Goal: Information Seeking & Learning: Find specific page/section

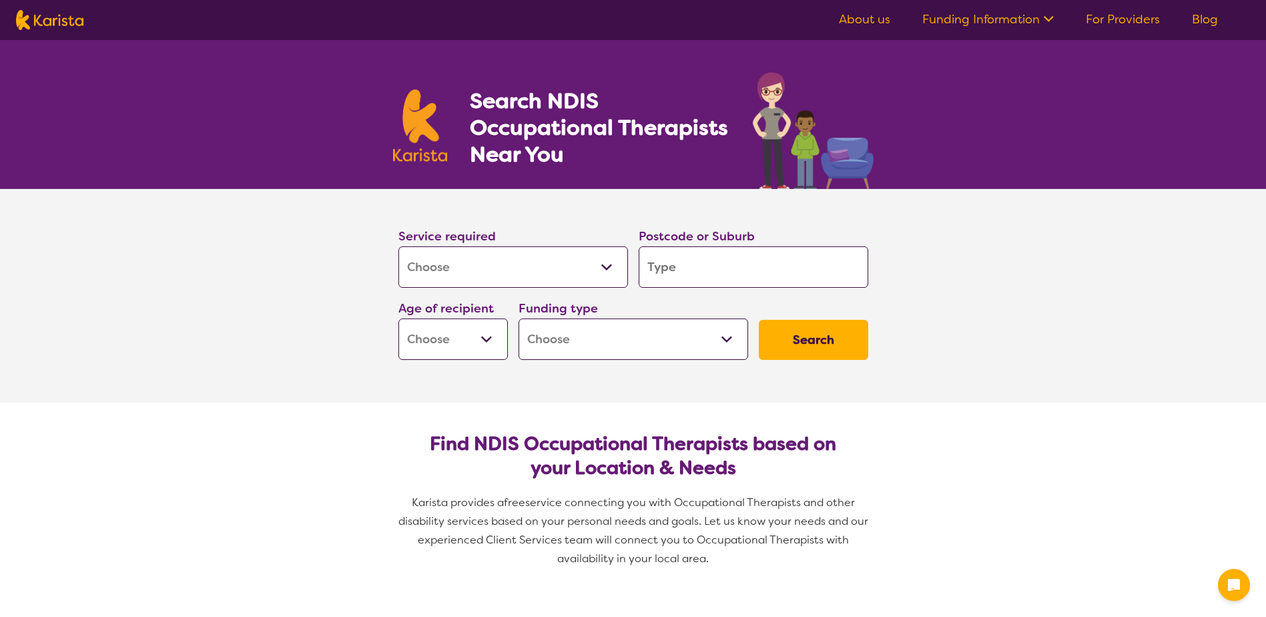
select select "[MEDICAL_DATA]"
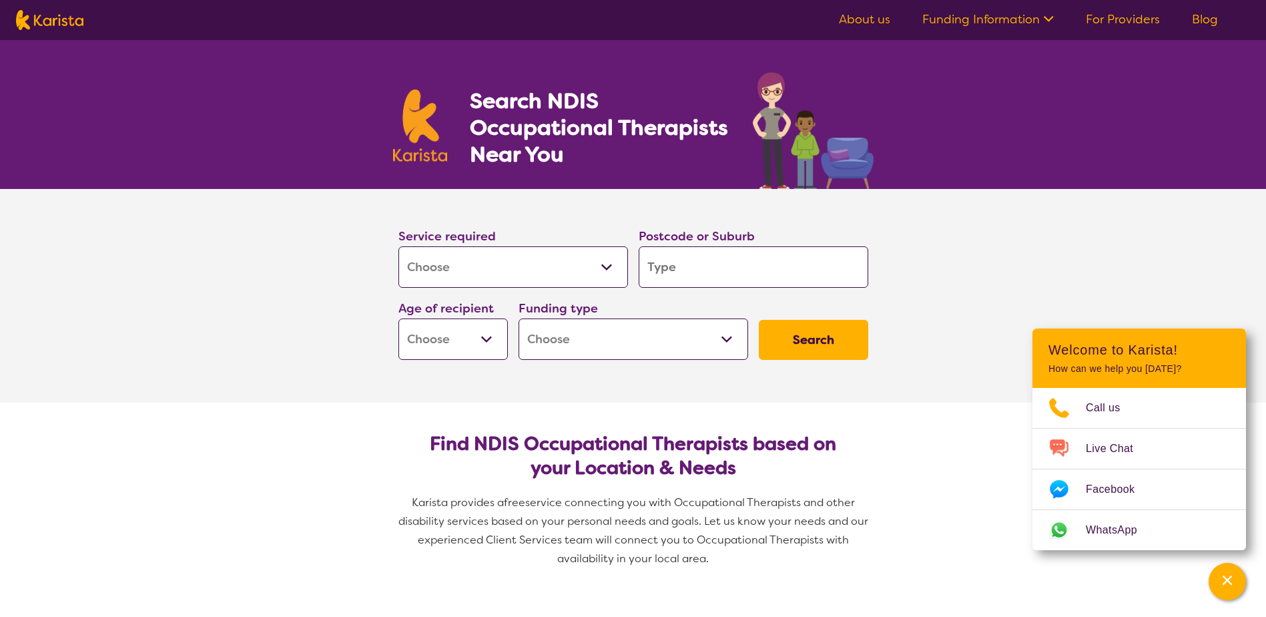
click at [720, 264] on input "search" at bounding box center [754, 266] width 230 height 41
type input "m"
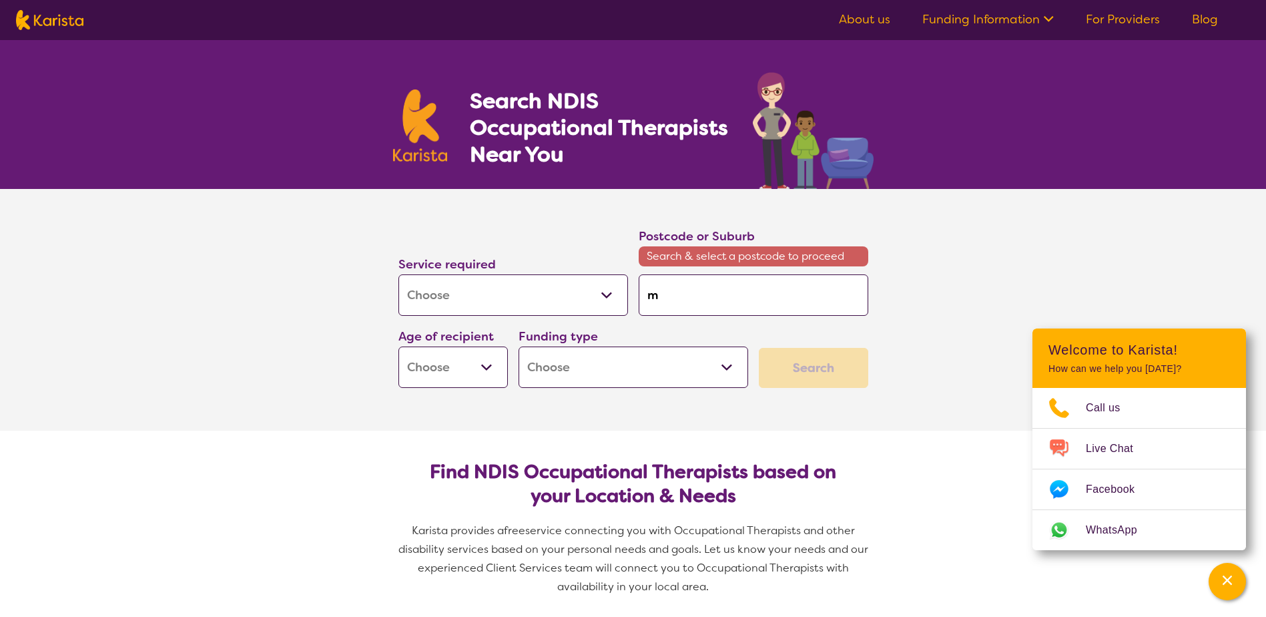
type input "ma"
type input "man"
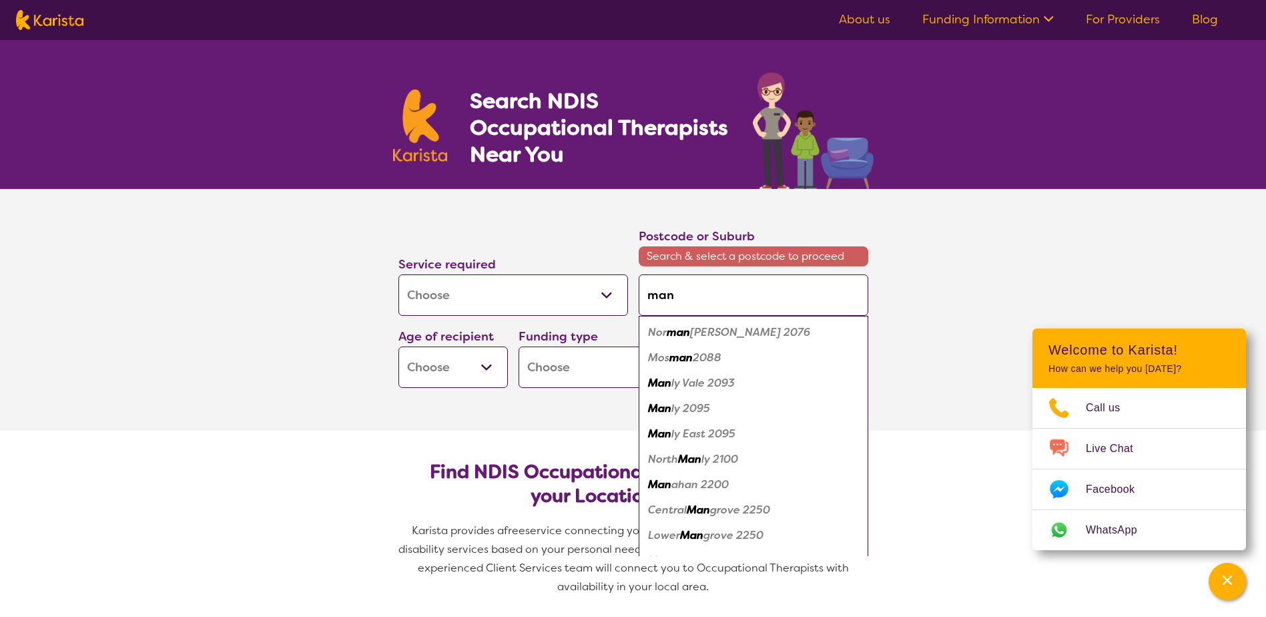
type input "mand"
type input "mandu"
type input "mandur"
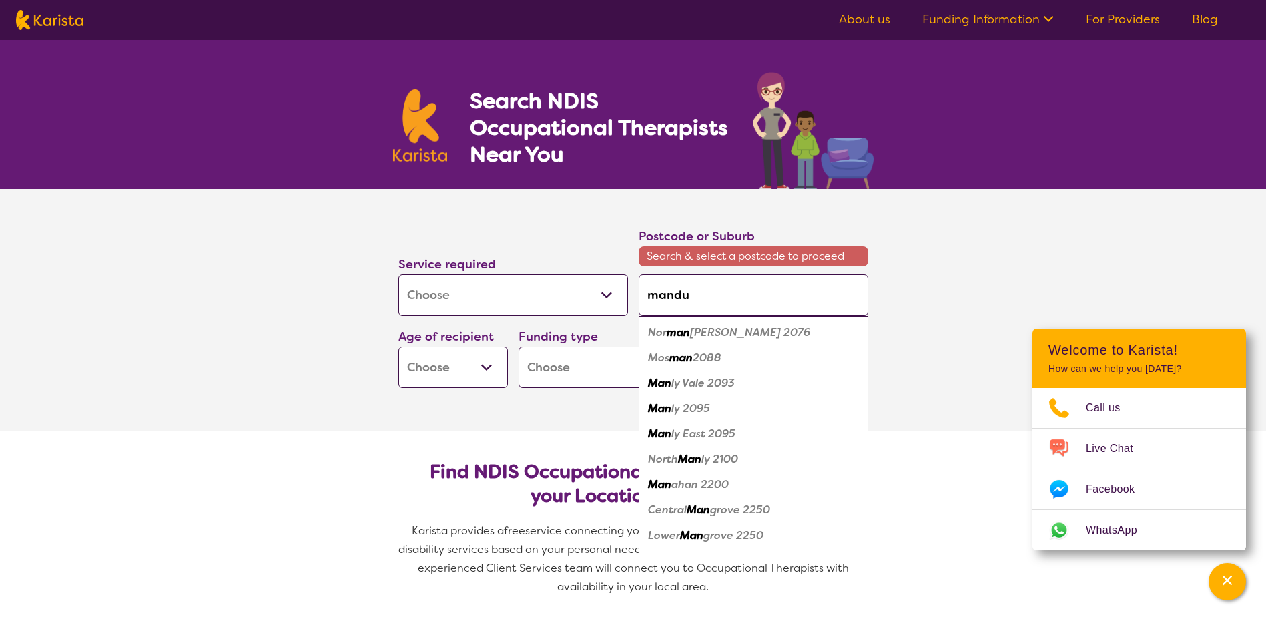
type input "mandur"
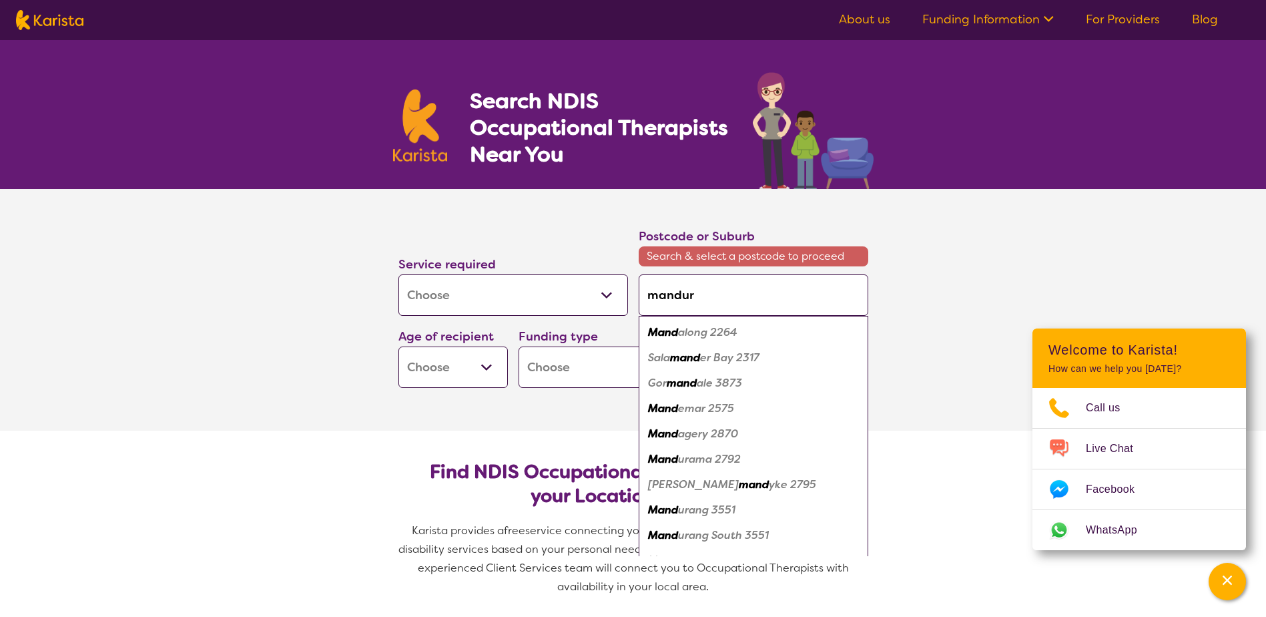
type input "mandura"
type input "mandurah"
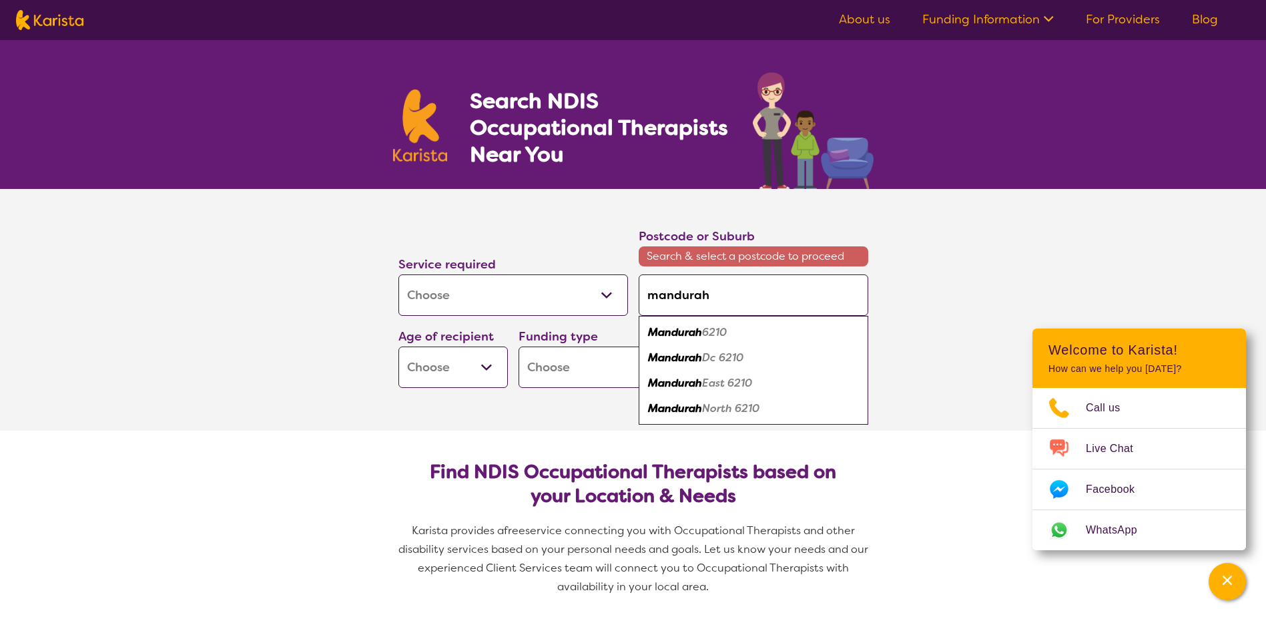
click at [699, 330] on em "Mandurah" at bounding box center [675, 332] width 54 height 14
type input "6210"
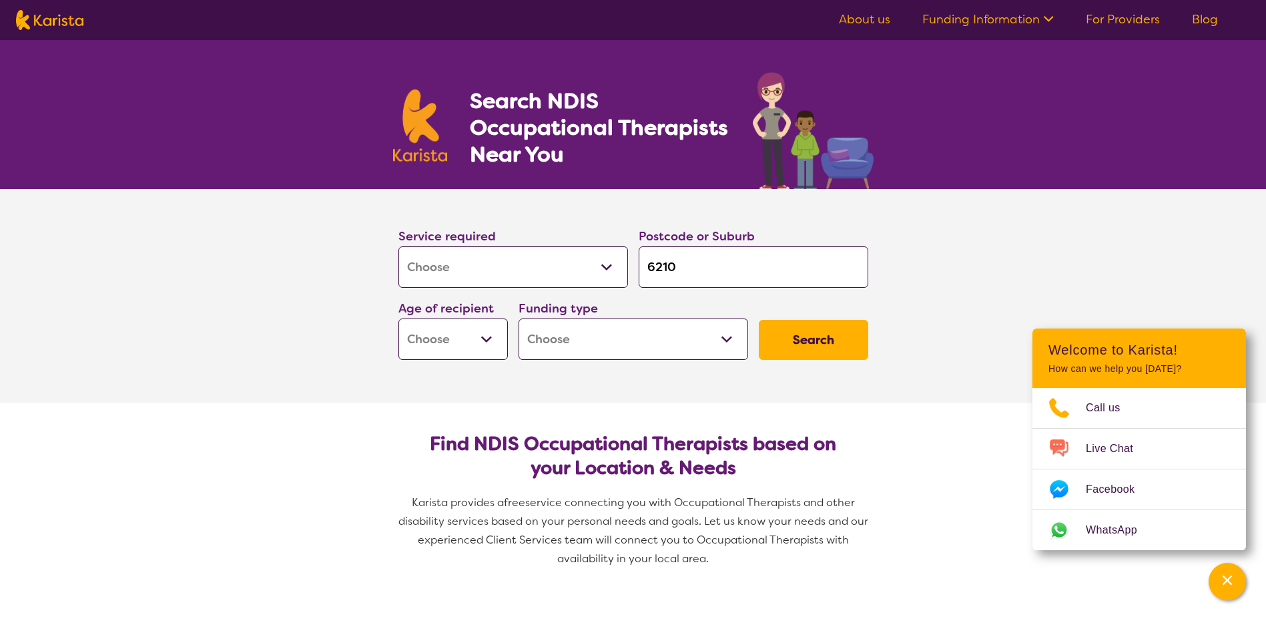
click at [492, 339] on select "Early Childhood - 0 to 9 Child - 10 to 11 Adolescent - 12 to 17 Adult - 18 to 6…" at bounding box center [453, 338] width 109 height 41
select select "CH"
click at [399, 318] on select "Early Childhood - 0 to 9 Child - 10 to 11 Adolescent - 12 to 17 Adult - 18 to 6…" at bounding box center [453, 338] width 109 height 41
select select "CH"
click at [637, 348] on select "Home Care Package (HCP) National Disability Insurance Scheme (NDIS) I don't know" at bounding box center [634, 338] width 230 height 41
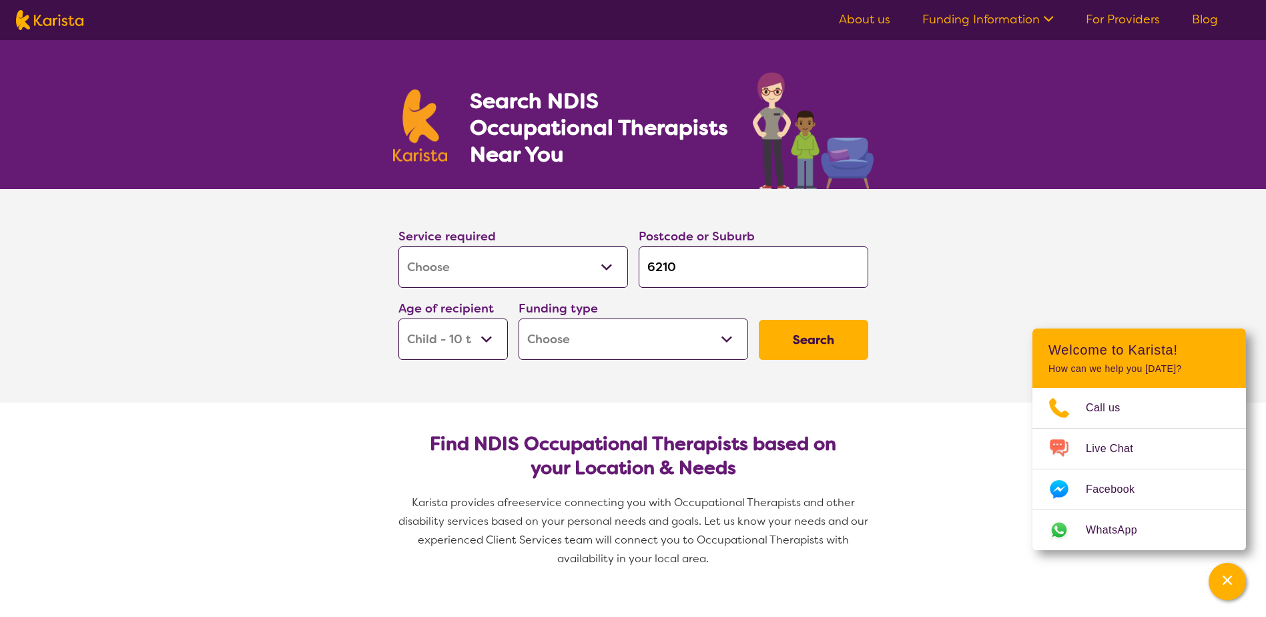
select select "NDIS"
click at [519, 318] on select "Home Care Package (HCP) National Disability Insurance Scheme (NDIS) I don't know" at bounding box center [634, 338] width 230 height 41
select select "NDIS"
click at [810, 336] on button "Search" at bounding box center [813, 340] width 109 height 40
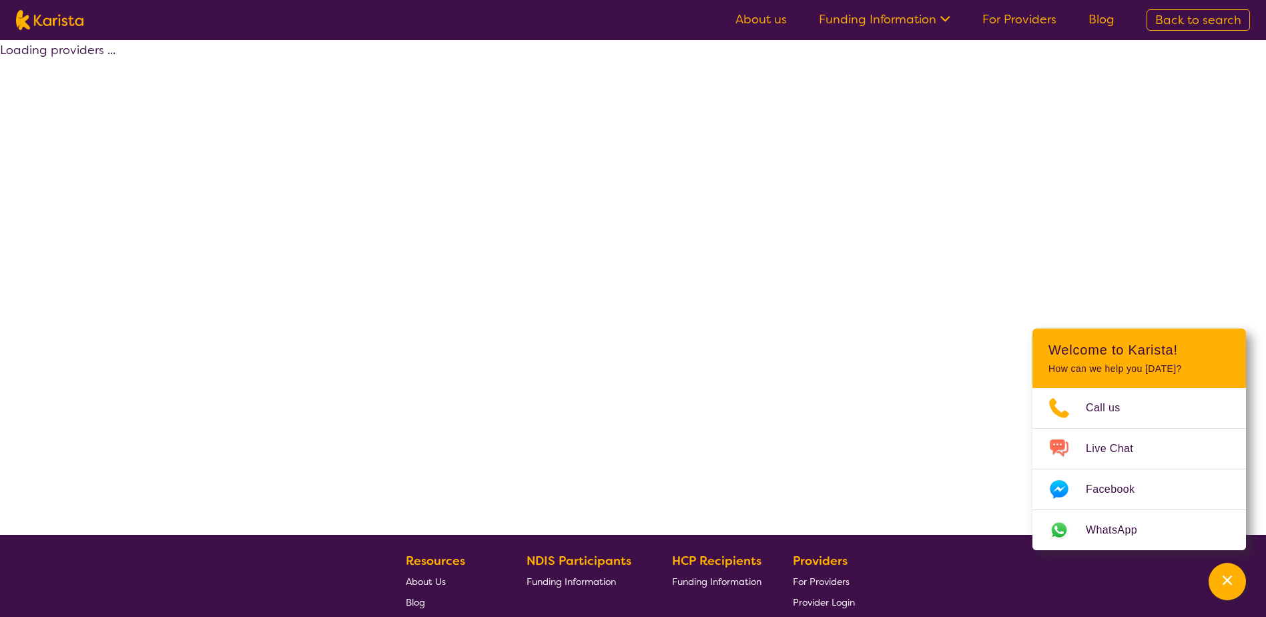
select select "by_score"
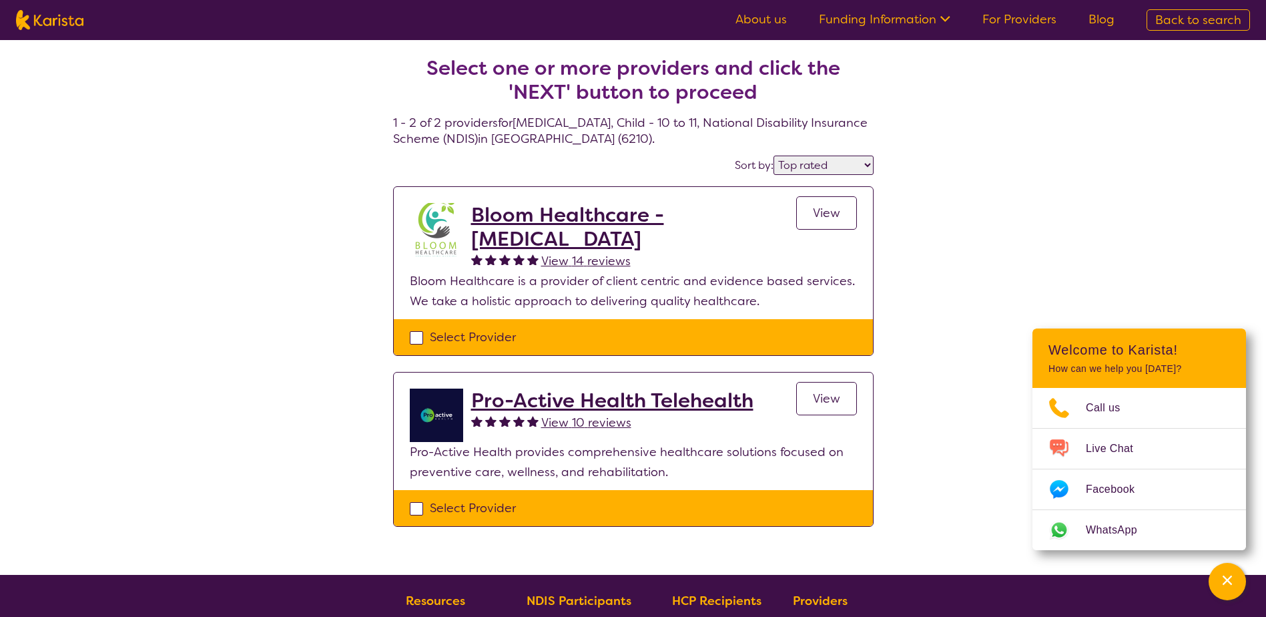
select select "[MEDICAL_DATA]"
select select "CH"
select select "NDIS"
select select "[MEDICAL_DATA]"
select select "CH"
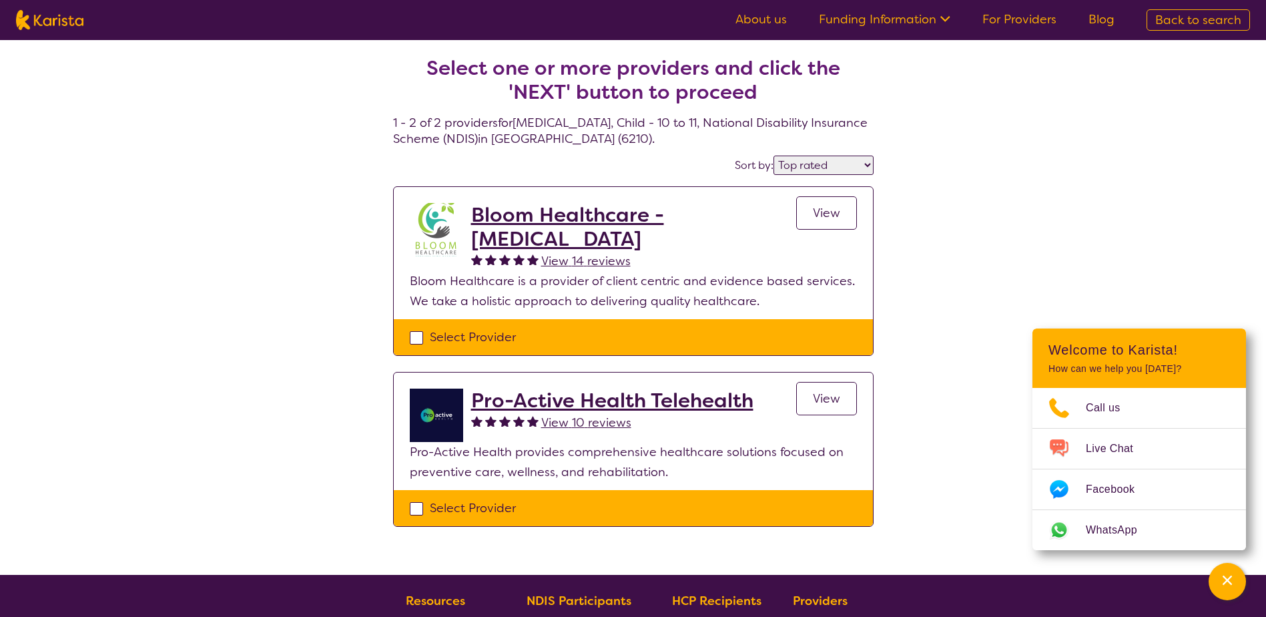
select select "NDIS"
